Goal: Information Seeking & Learning: Learn about a topic

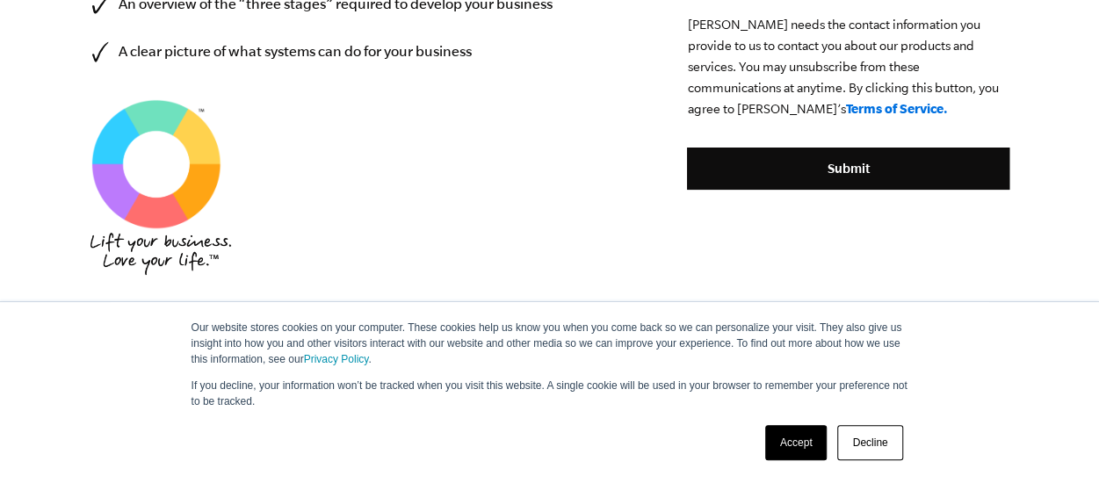
scroll to position [943, 0]
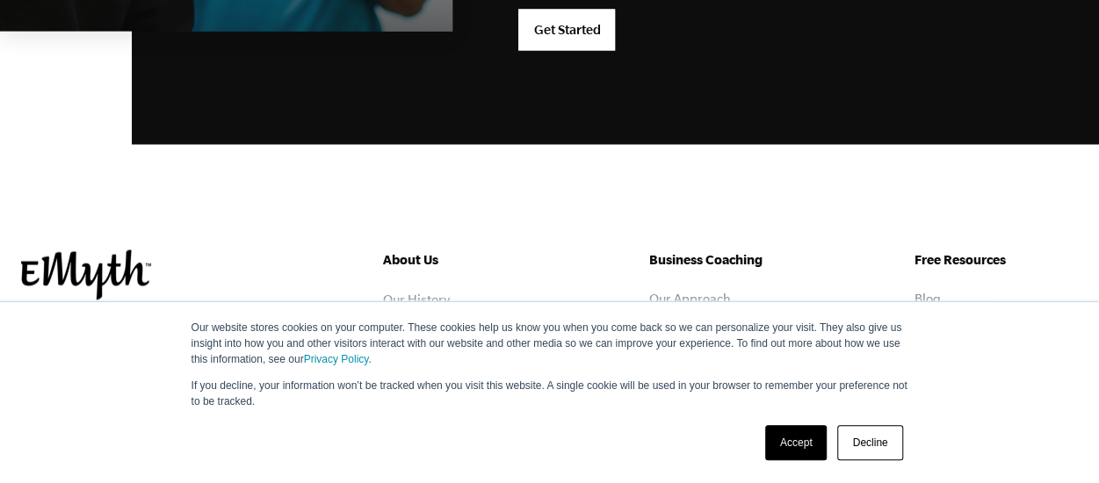
scroll to position [4919, 0]
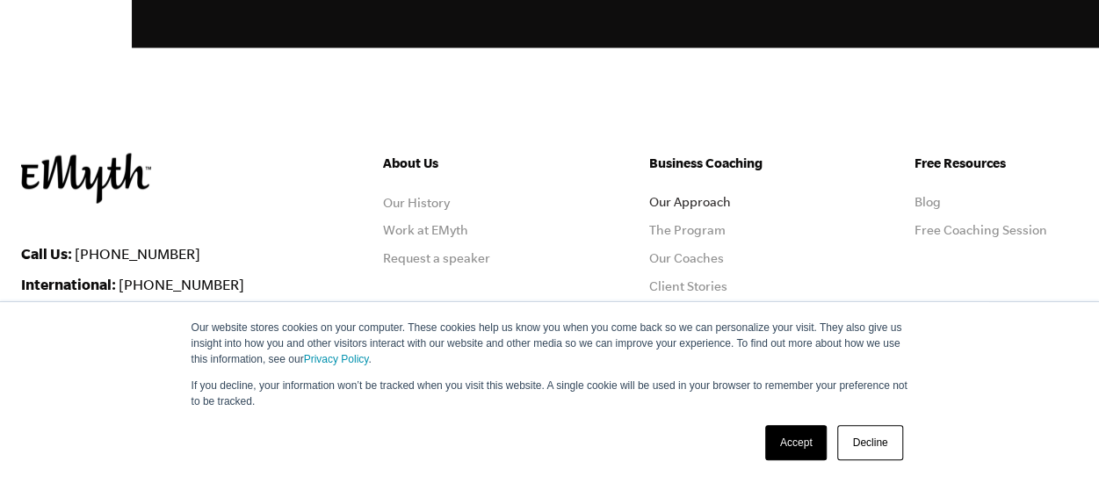
click at [697, 195] on link "Our Approach" at bounding box center [690, 202] width 82 height 14
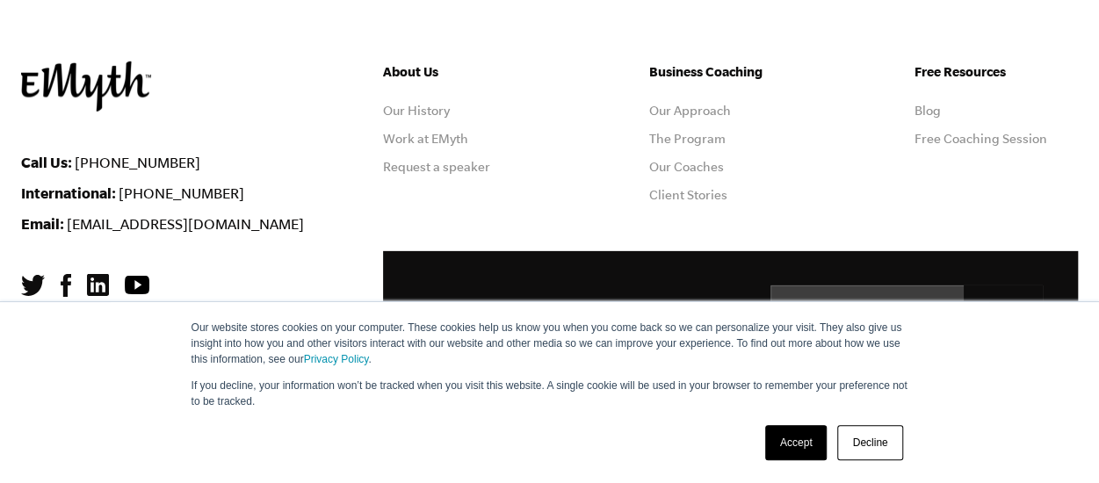
scroll to position [5903, 0]
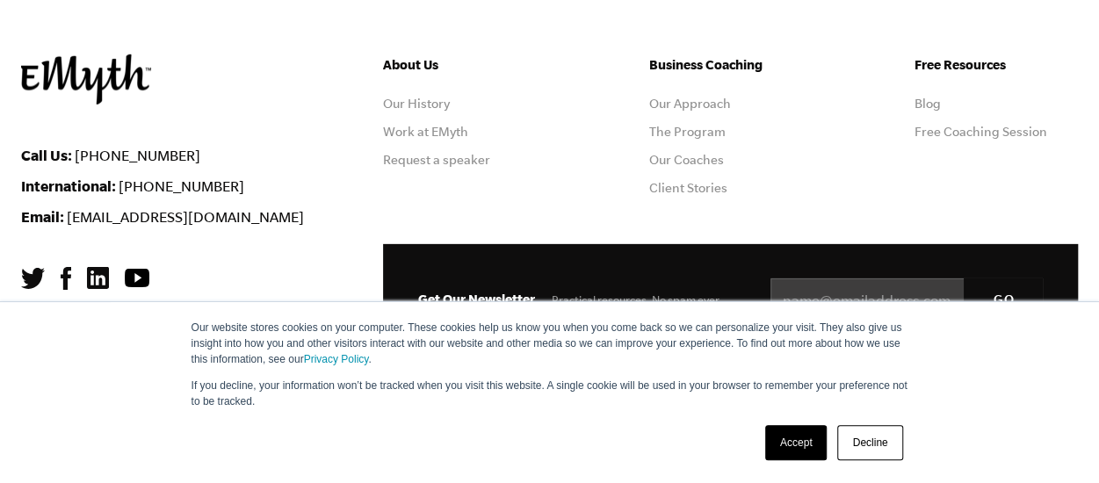
click at [914, 103] on link "Blog" at bounding box center [927, 104] width 26 height 14
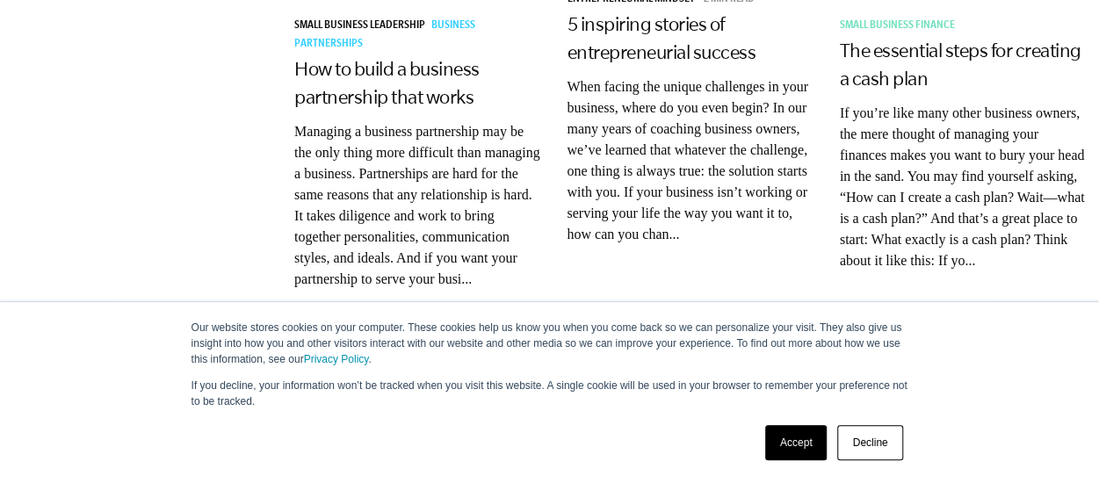
scroll to position [1493, 0]
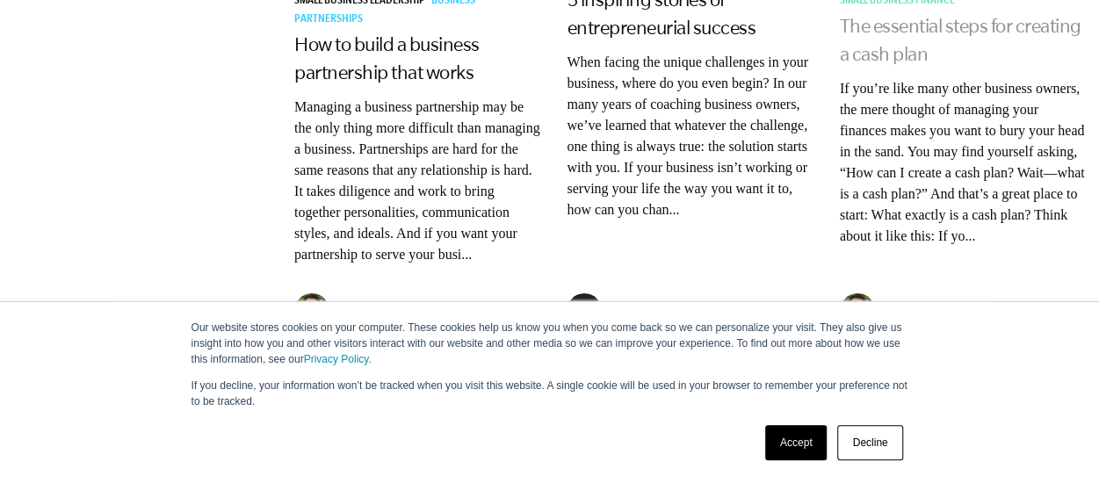
click at [903, 22] on link "The essential steps for creating a cash plan" at bounding box center [961, 39] width 242 height 49
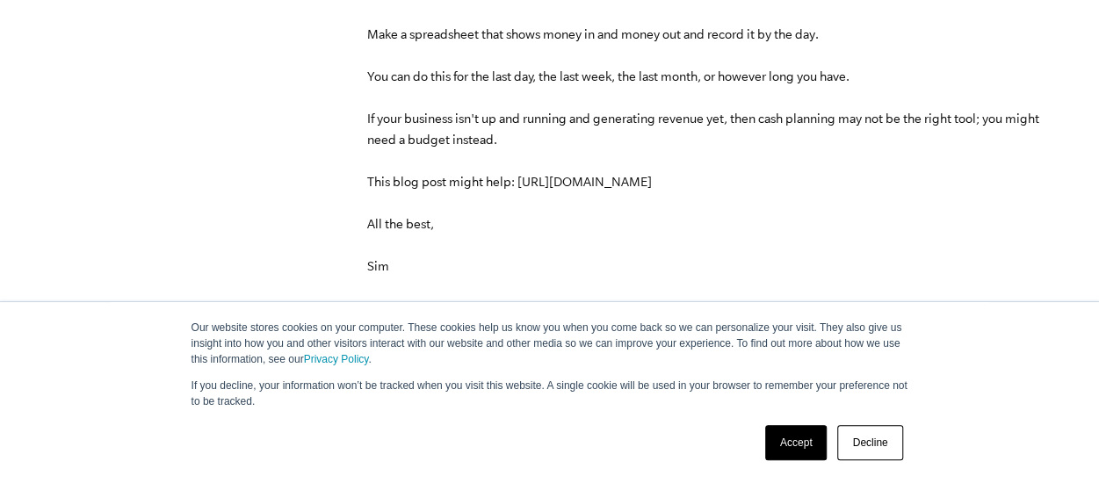
scroll to position [5973, 0]
